Goal: Task Accomplishment & Management: Use online tool/utility

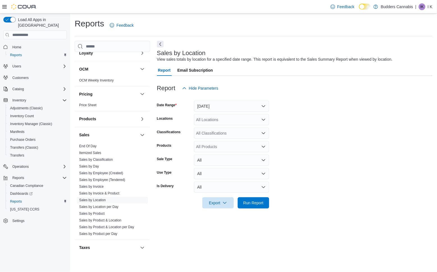
scroll to position [285, 0]
click at [92, 210] on span "Sales by Product" at bounding box center [112, 213] width 71 height 7
click at [92, 212] on link "Sales by Product" at bounding box center [92, 213] width 26 height 4
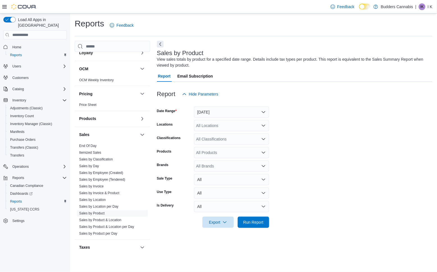
click at [223, 135] on div "All Classifications" at bounding box center [231, 138] width 75 height 11
click at [216, 185] on button "Flower" at bounding box center [231, 188] width 75 height 8
click at [258, 220] on span "Run Report" at bounding box center [253, 222] width 20 height 6
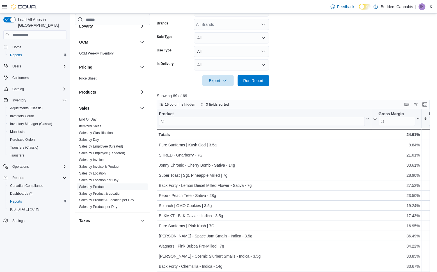
scroll to position [142, 0]
click at [2, 8] on icon at bounding box center [4, 6] width 4 height 4
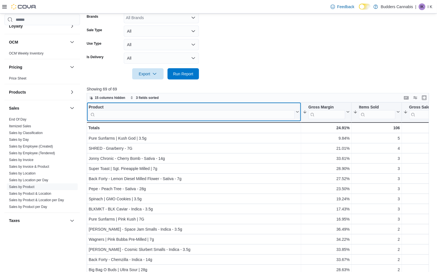
click at [177, 114] on input "search" at bounding box center [192, 114] width 206 height 9
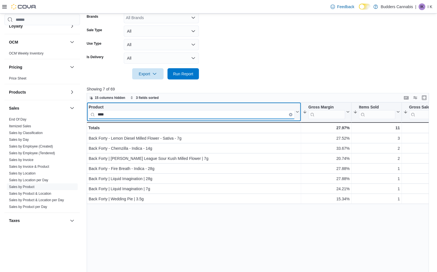
type input "****"
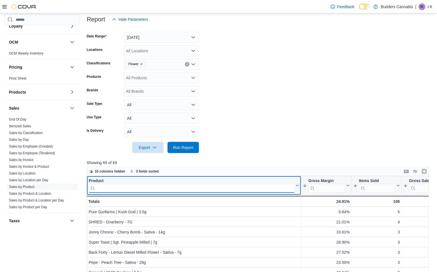
scroll to position [61, 0]
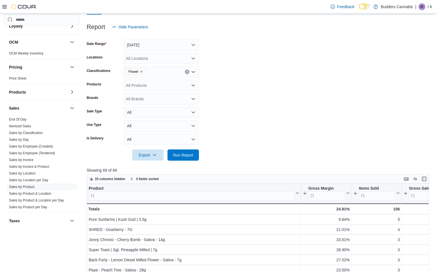
click at [188, 70] on button "Clear input" at bounding box center [187, 72] width 4 height 4
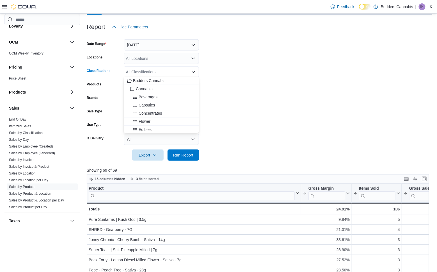
click at [240, 109] on form "Date Range [DATE] Locations All Locations Classifications All Classifications C…" at bounding box center [260, 97] width 346 height 128
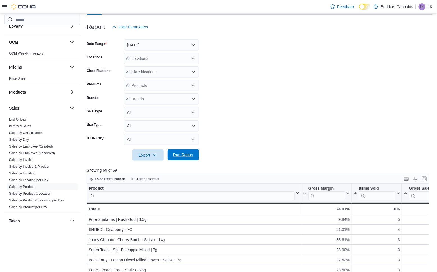
click at [190, 152] on span "Run Report" at bounding box center [183, 155] width 20 height 6
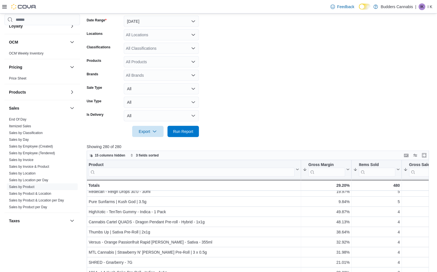
scroll to position [74, 0]
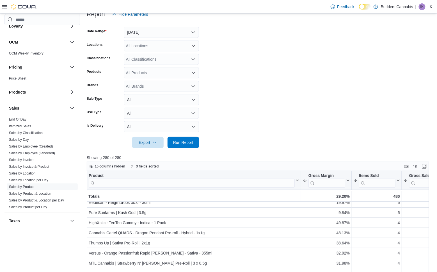
click at [178, 46] on div "All Locations" at bounding box center [161, 45] width 75 height 11
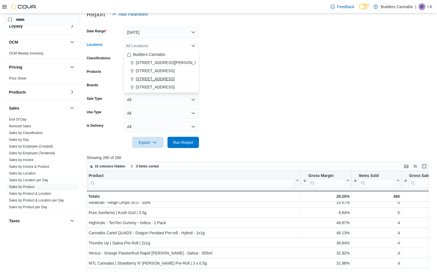
click at [166, 78] on span "[STREET_ADDRESS]" at bounding box center [155, 79] width 39 height 6
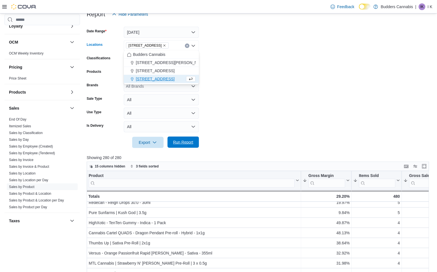
click at [188, 138] on span "Run Report" at bounding box center [183, 141] width 25 height 11
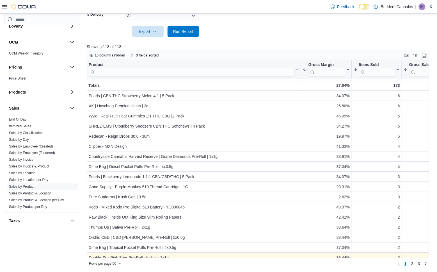
scroll to position [184, 0]
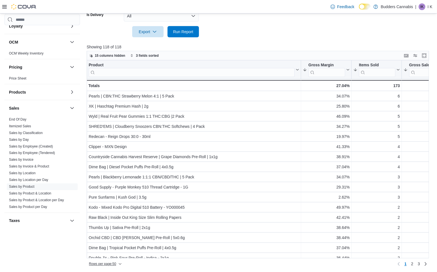
click at [113, 263] on span "Rows per page : 50" at bounding box center [102, 264] width 27 height 4
click at [117, 255] on button "100 rows" at bounding box center [109, 251] width 31 height 11
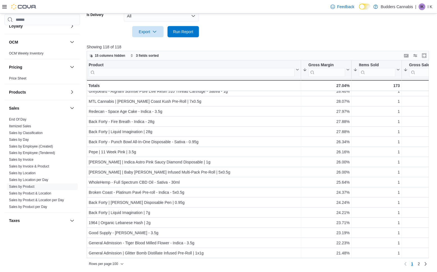
scroll to position [844, 0]
